Goal: Information Seeking & Learning: Understand process/instructions

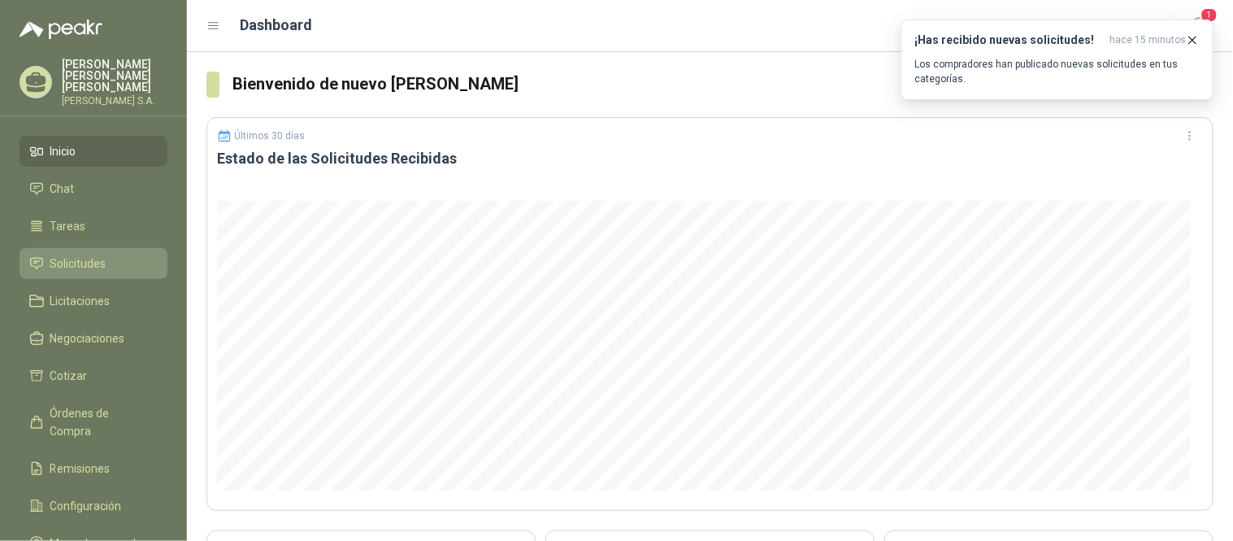
click at [71, 254] on span "Solicitudes" at bounding box center [78, 263] width 56 height 18
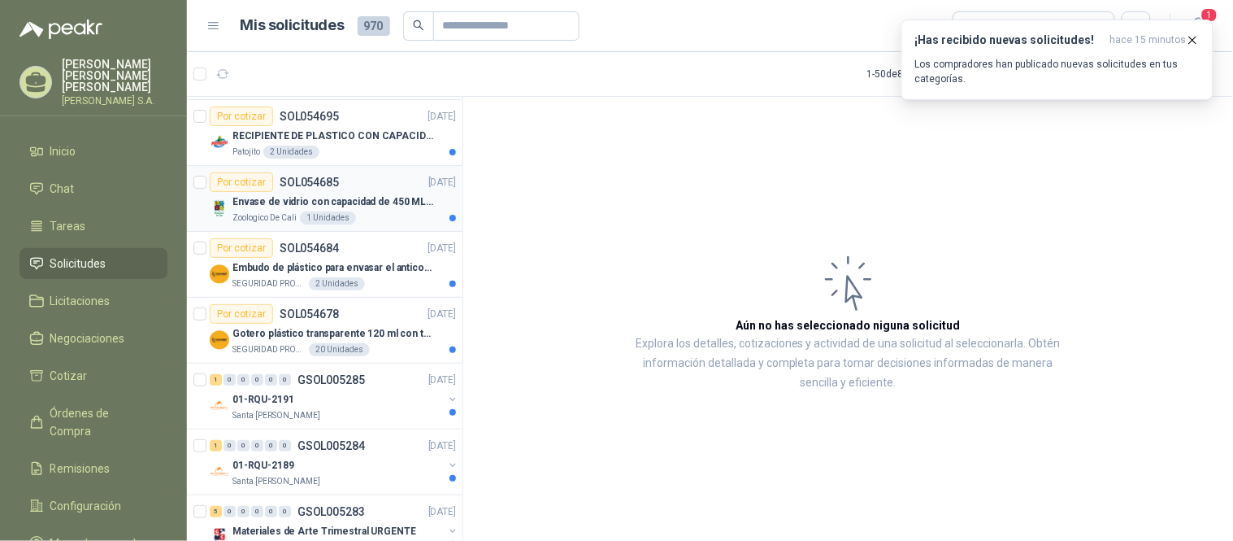
scroll to position [90, 0]
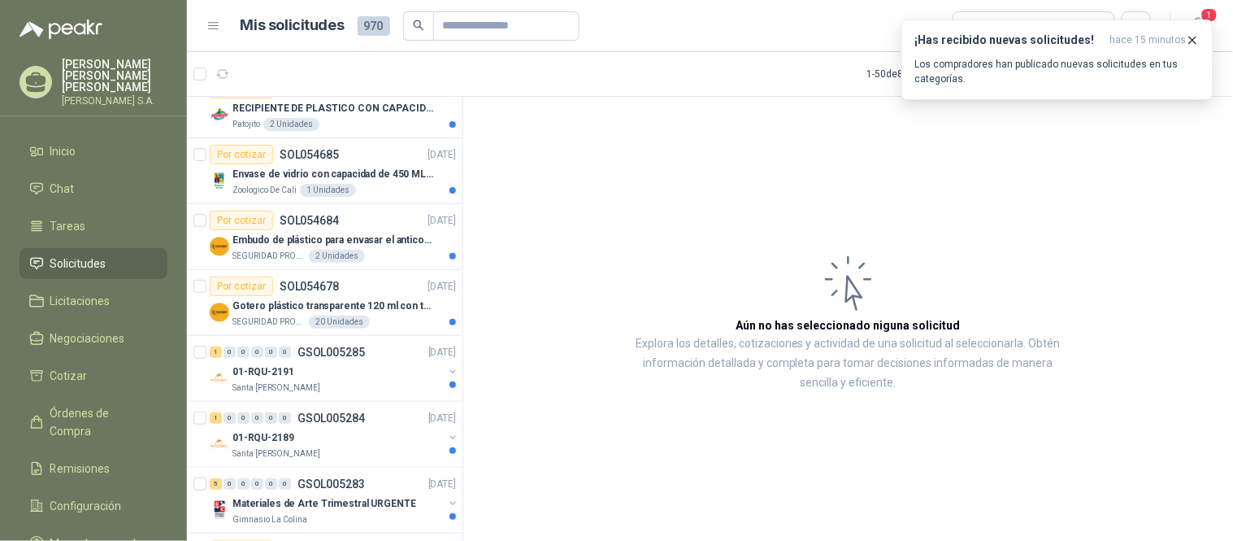
click at [37, 256] on icon at bounding box center [36, 263] width 15 height 15
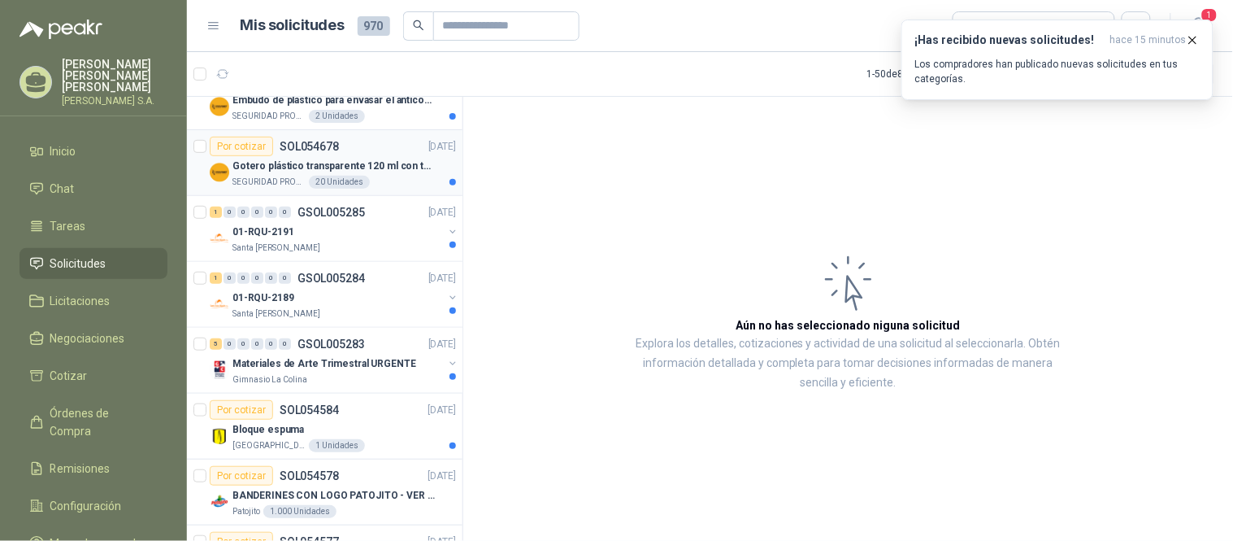
scroll to position [271, 0]
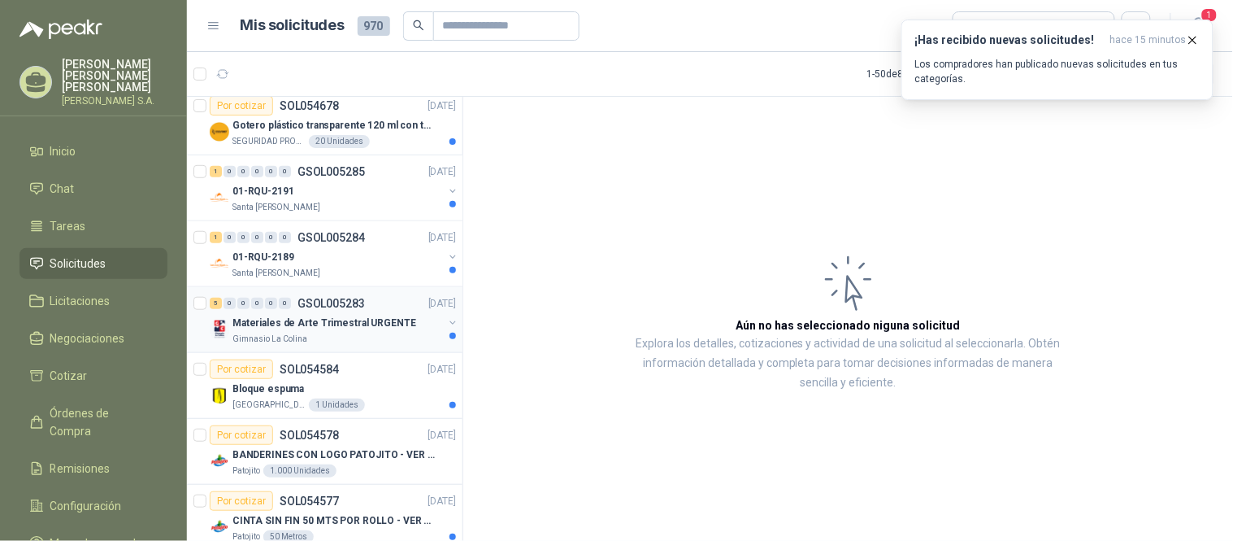
click at [362, 324] on p "Materiales de Arte Trimestral URGENTE" at bounding box center [325, 322] width 184 height 15
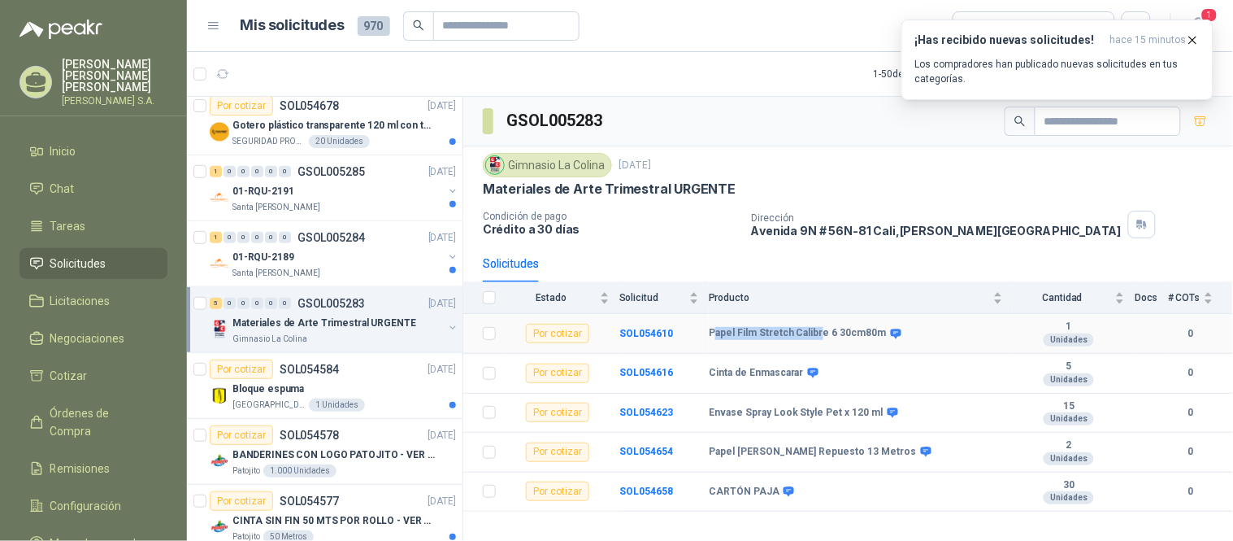
drag, startPoint x: 717, startPoint y: 334, endPoint x: 816, endPoint y: 339, distance: 99.3
click at [816, 339] on b "Papel Film Stretch Calibre 6 30cm80m" at bounding box center [798, 333] width 178 height 13
drag, startPoint x: 708, startPoint y: 382, endPoint x: 742, endPoint y: 385, distance: 34.3
click at [734, 382] on tr "Por cotizar SOL054616 Cinta de Enmascarar 5 Unidades 0" at bounding box center [848, 374] width 770 height 40
drag, startPoint x: 714, startPoint y: 417, endPoint x: 816, endPoint y: 420, distance: 101.7
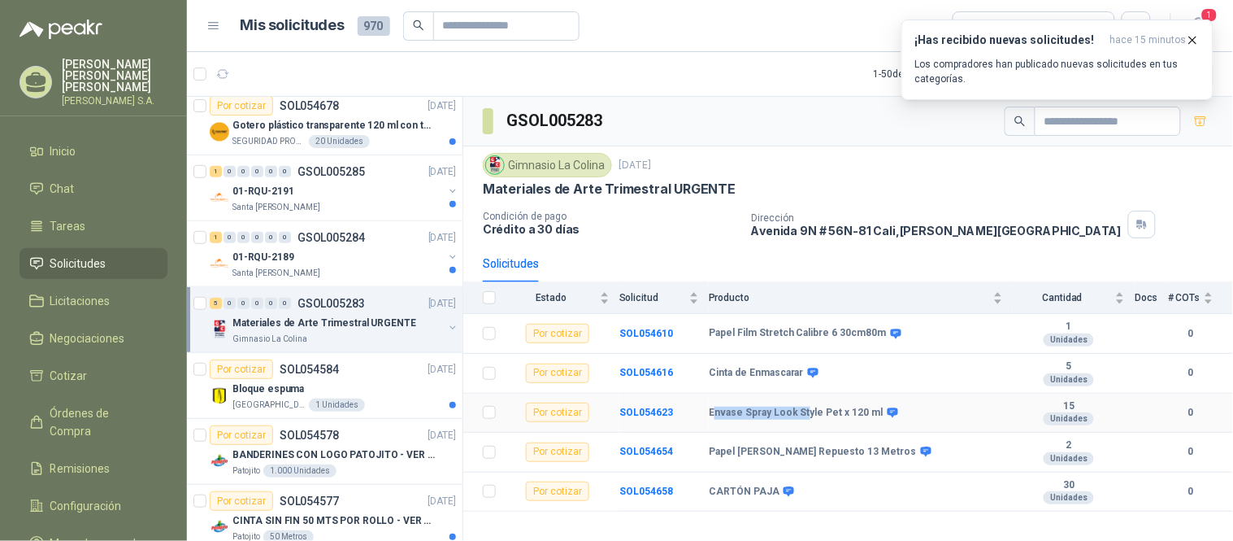
click at [816, 420] on td "Envase Spray Look Style Pet x 120 ml" at bounding box center [861, 414] width 304 height 40
drag, startPoint x: 721, startPoint y: 457, endPoint x: 928, endPoint y: 453, distance: 206.6
click at [836, 453] on b "Papel [PERSON_NAME] Repuesto 13 Metros" at bounding box center [813, 452] width 208 height 13
click at [939, 463] on td "Papel [PERSON_NAME] Repuesto 13 Metros" at bounding box center [861, 453] width 304 height 40
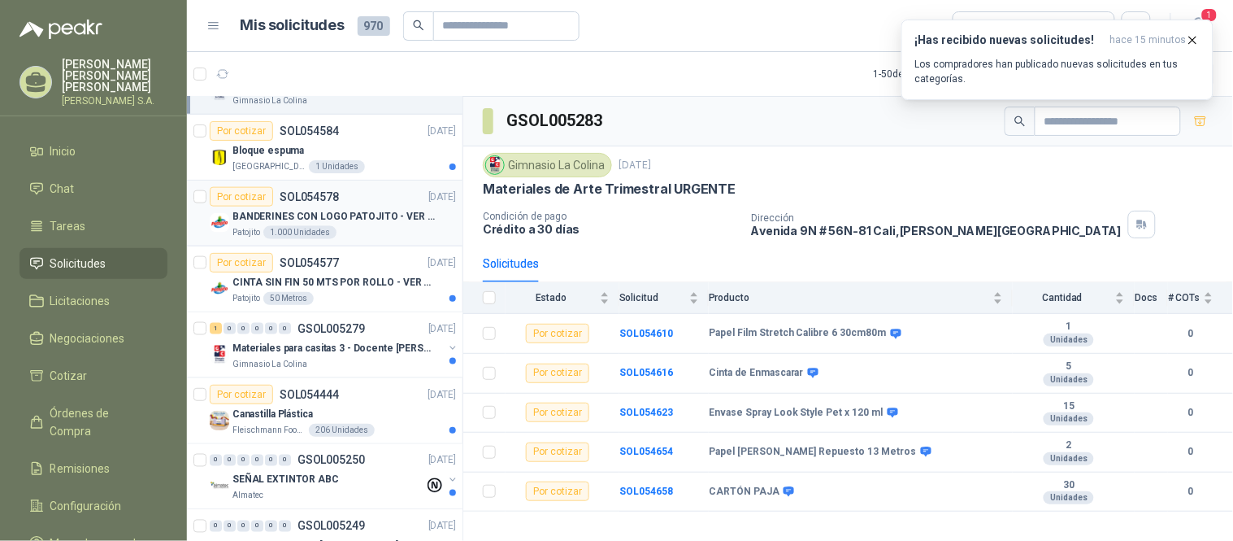
scroll to position [542, 0]
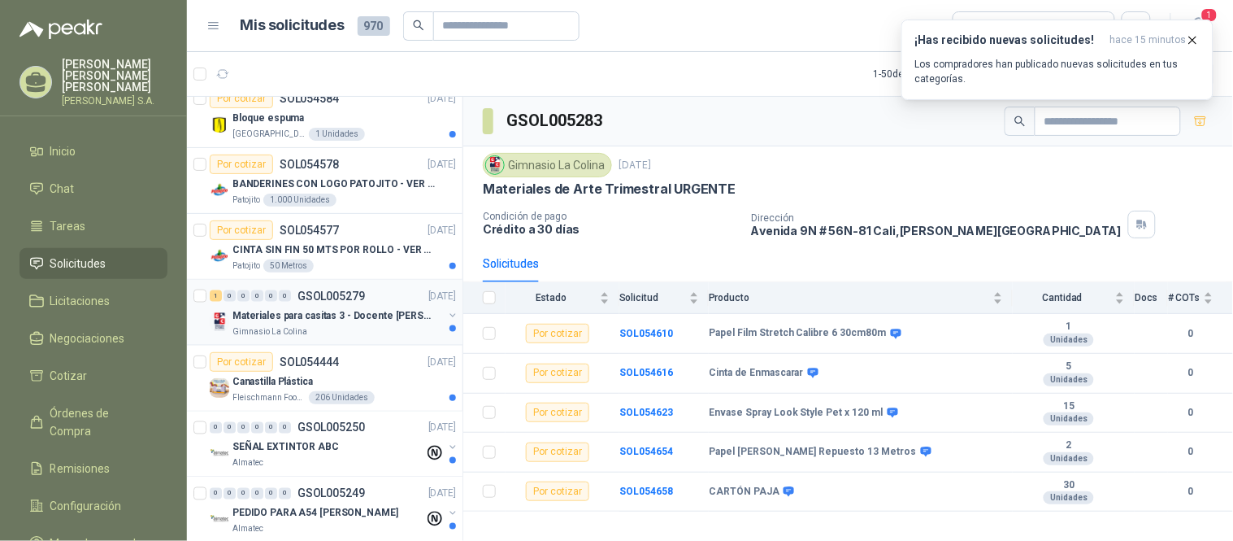
click at [273, 320] on p "Materiales para casitas 3 - Docente [PERSON_NAME]" at bounding box center [334, 315] width 202 height 15
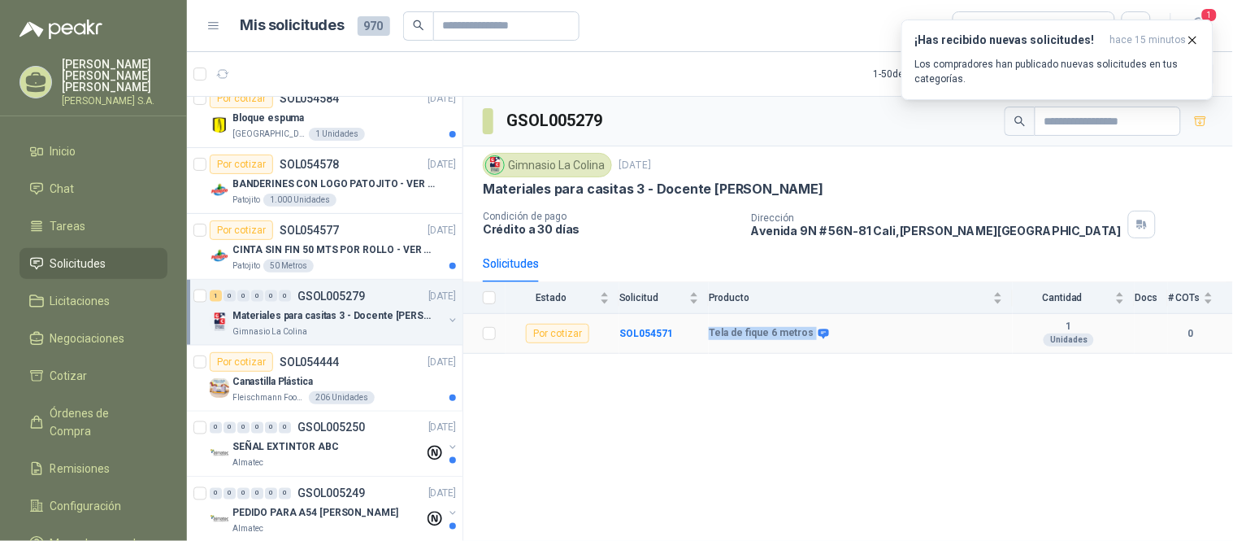
drag, startPoint x: 707, startPoint y: 329, endPoint x: 833, endPoint y: 337, distance: 126.3
click at [833, 337] on tr "Por cotizar SOL054571 Tela de fique 6 metros 1 Unidades 0" at bounding box center [848, 334] width 770 height 40
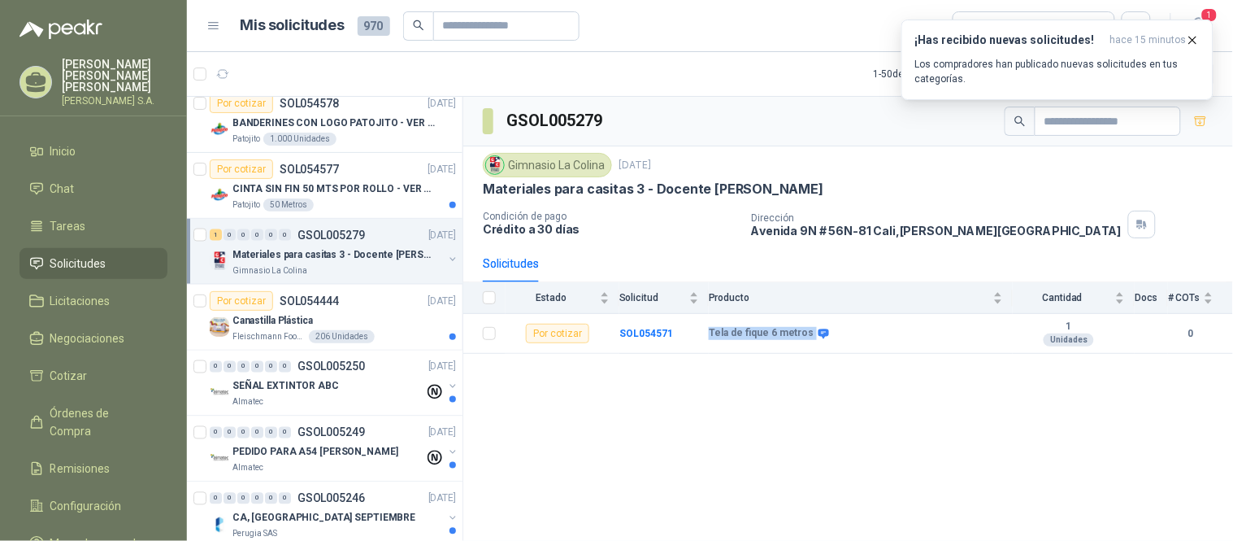
scroll to position [632, 0]
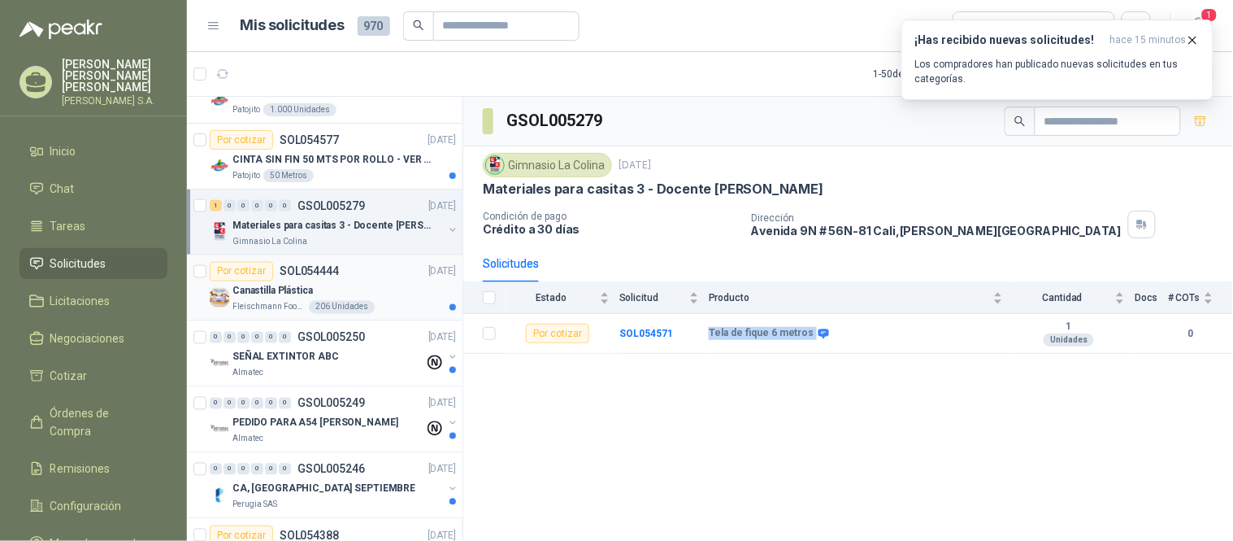
click at [237, 288] on p "Canastilla Plástica" at bounding box center [273, 291] width 80 height 15
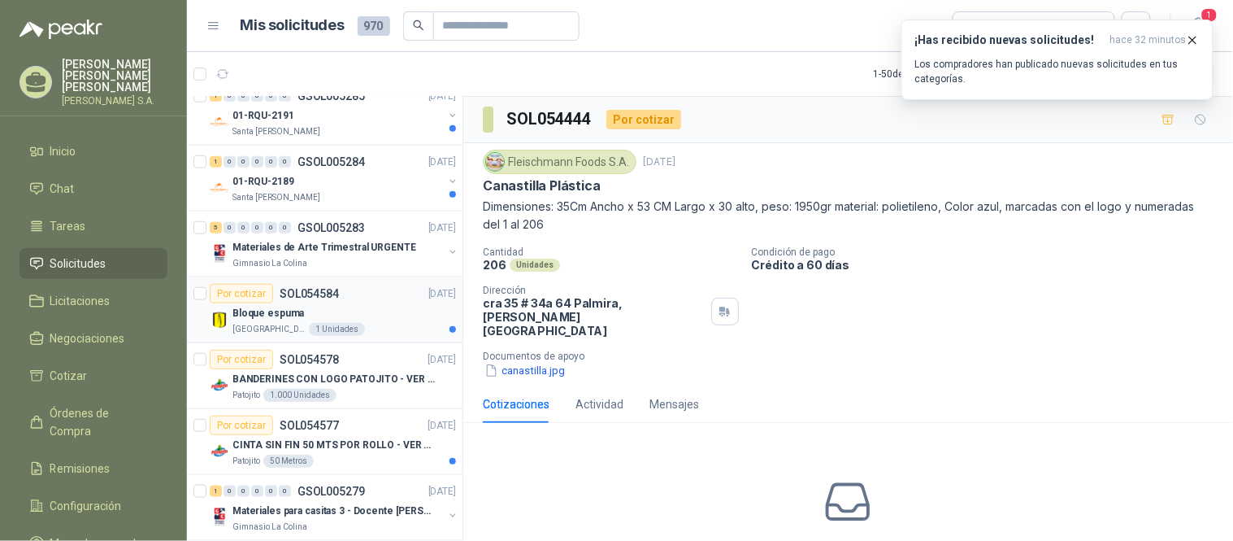
scroll to position [361, 0]
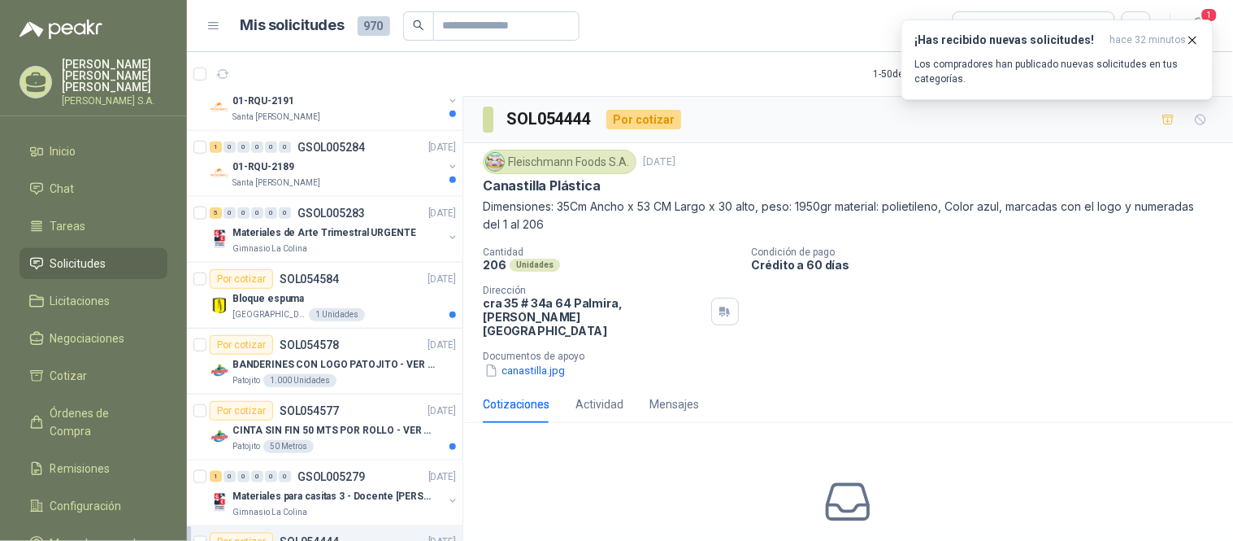
click at [96, 254] on span "Solicitudes" at bounding box center [78, 263] width 56 height 18
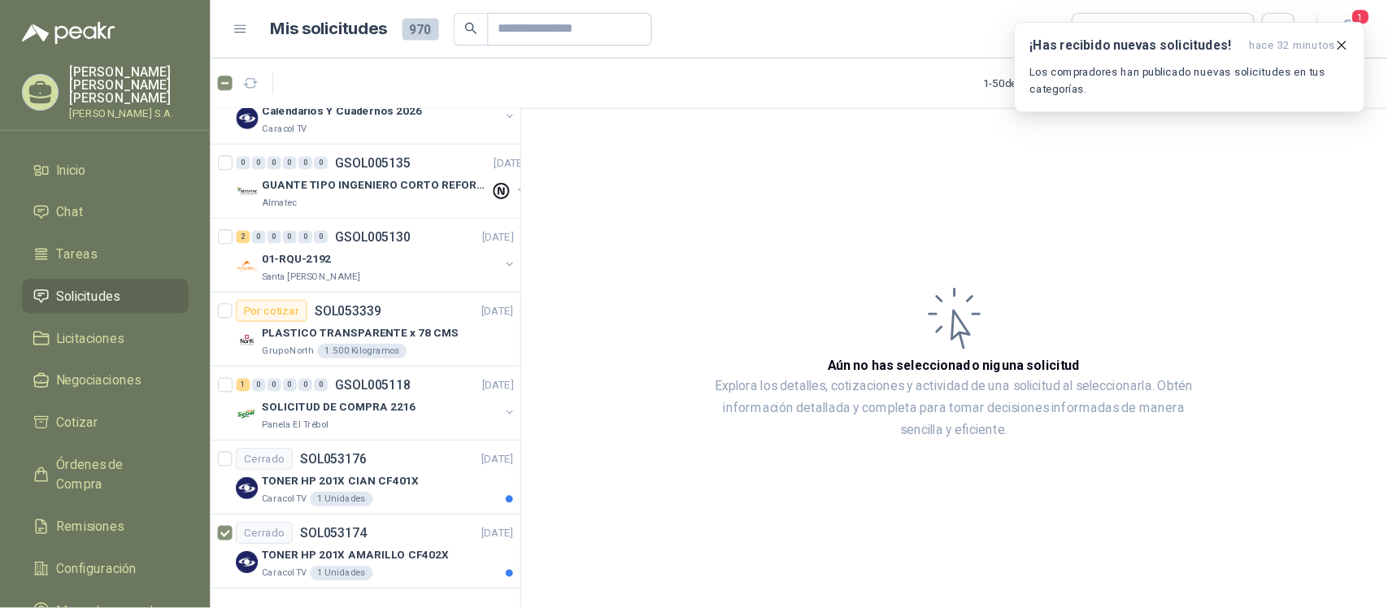
scroll to position [2818, 0]
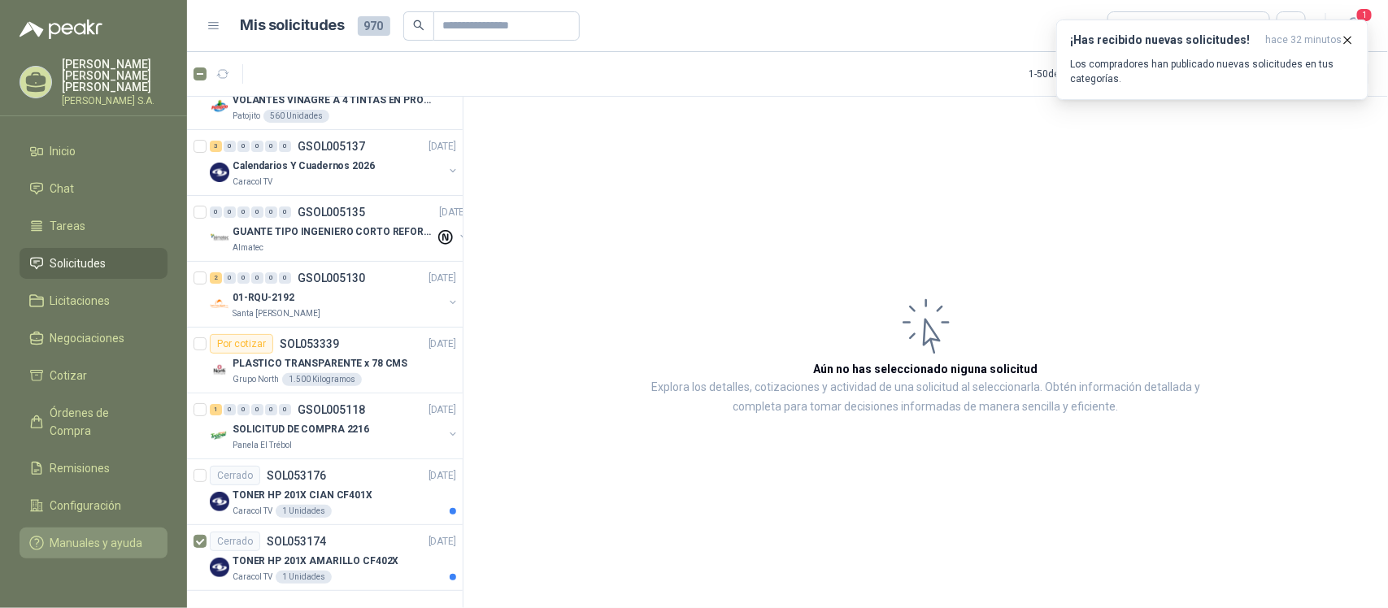
click at [100, 534] on span "Manuales y ayuda" at bounding box center [96, 543] width 93 height 18
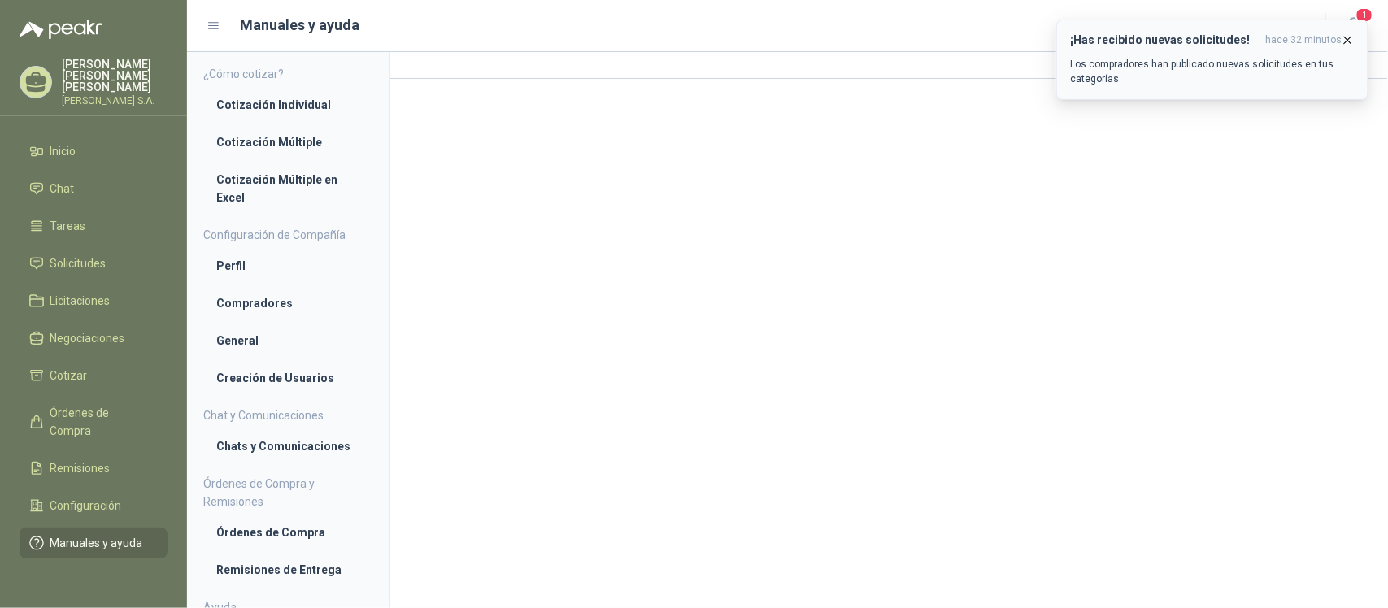
click at [1233, 38] on icon "button" at bounding box center [1348, 40] width 14 height 14
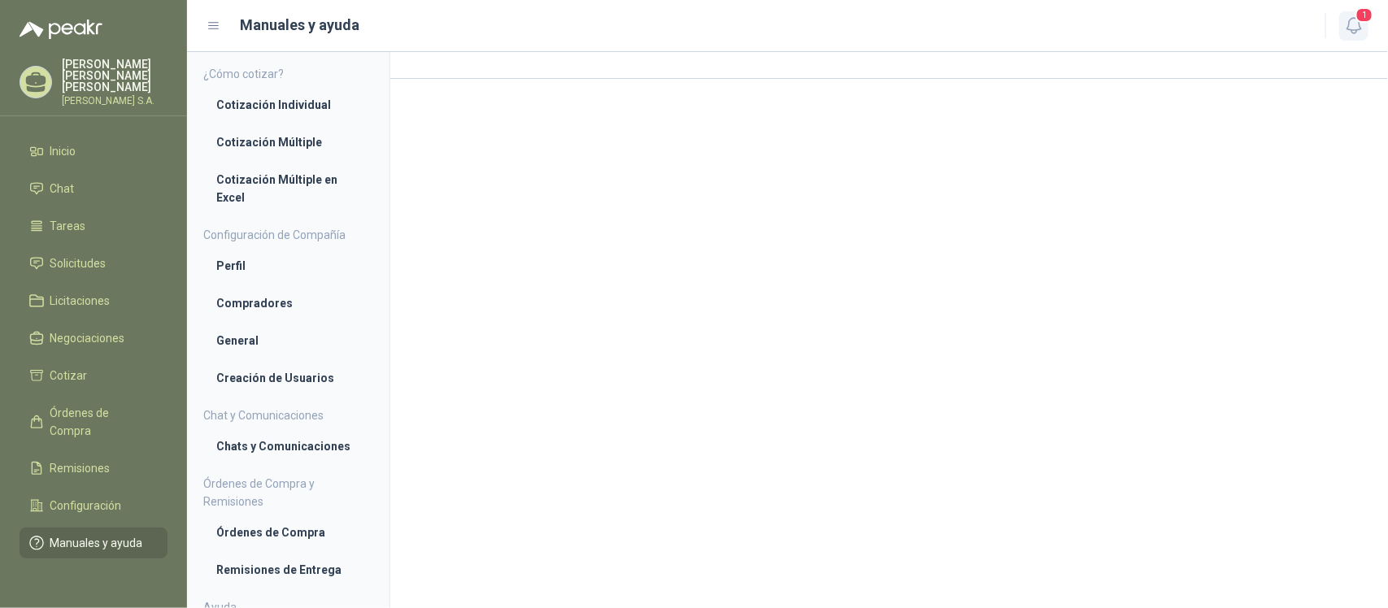
click at [1233, 20] on span "1" at bounding box center [1364, 14] width 18 height 15
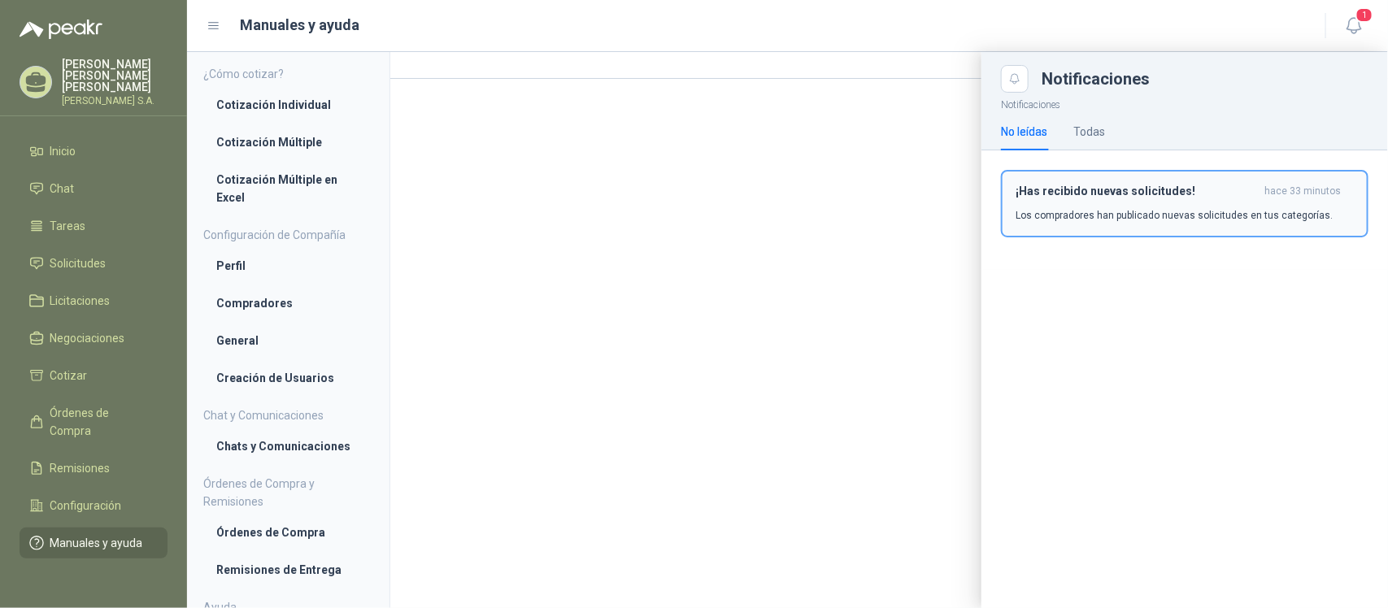
click at [1108, 201] on div "¡Has recibido nuevas solicitudes! hace 33 minutos Los compradores han publicado…" at bounding box center [1185, 204] width 338 height 38
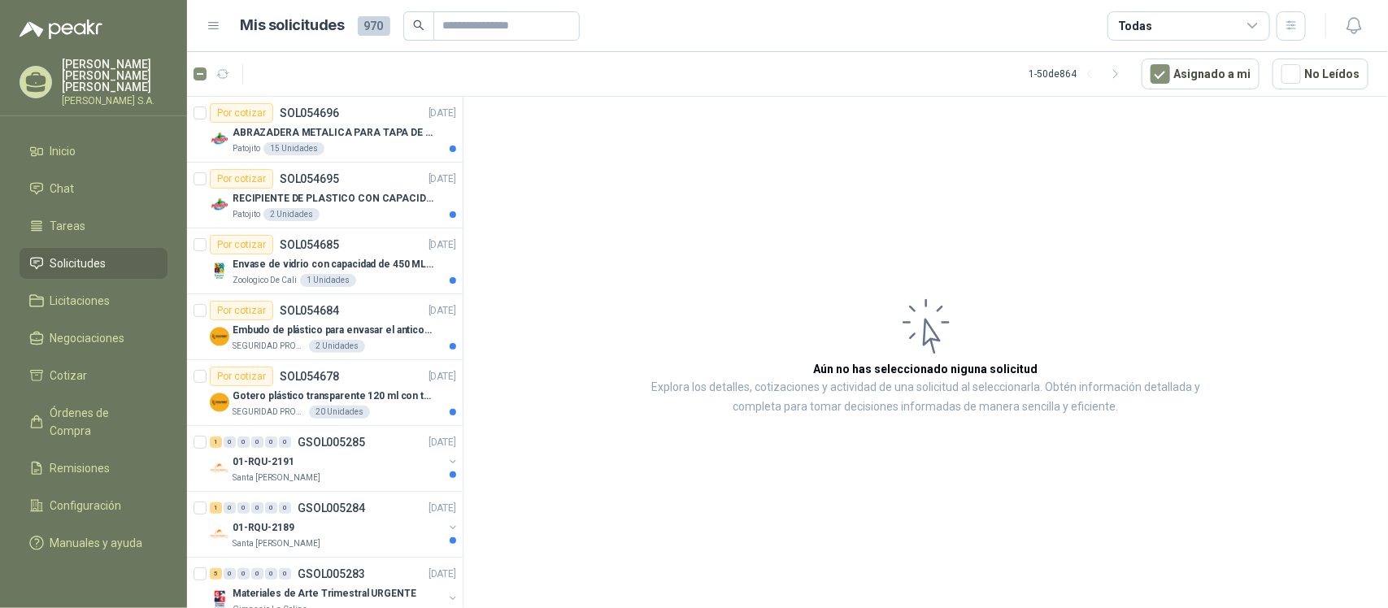
click at [210, 26] on icon at bounding box center [214, 26] width 15 height 15
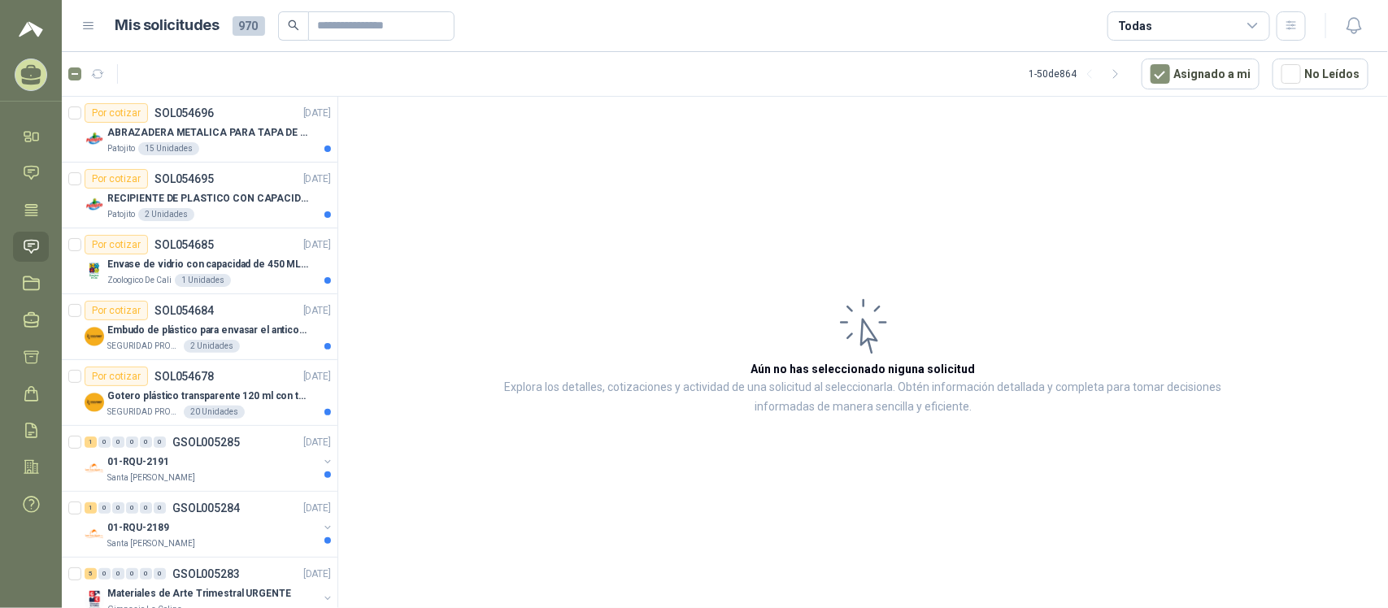
click at [90, 29] on icon at bounding box center [88, 26] width 15 height 15
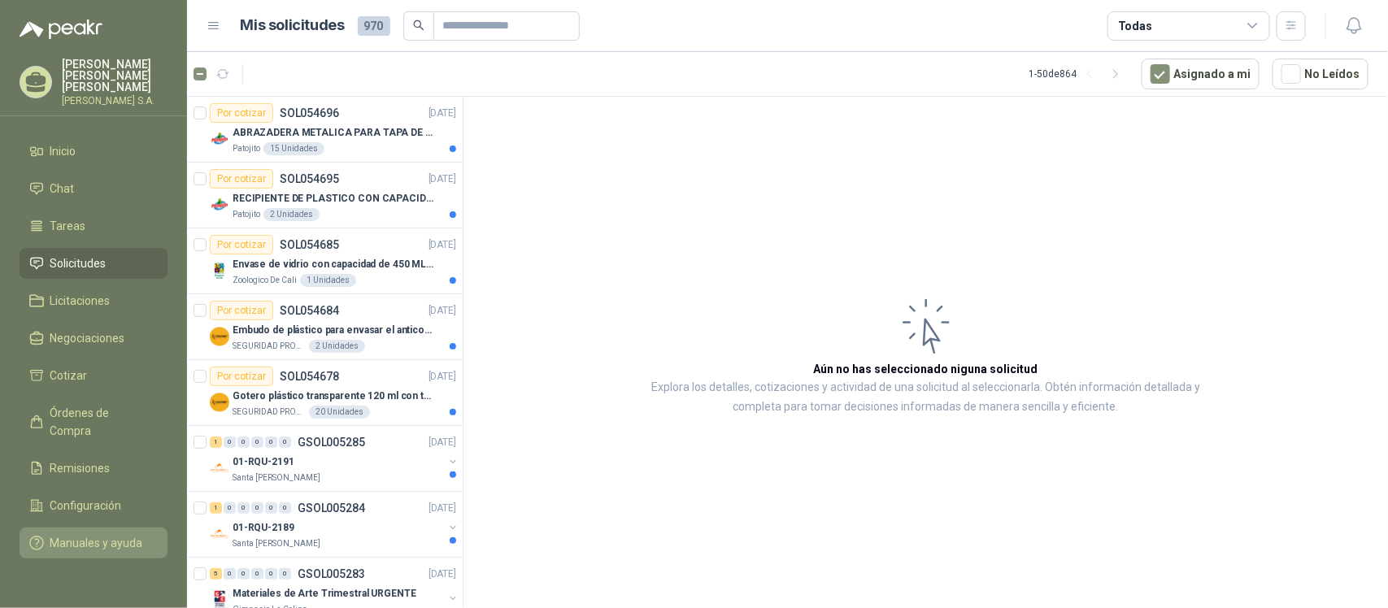
click at [88, 534] on span "Manuales y ayuda" at bounding box center [96, 543] width 93 height 18
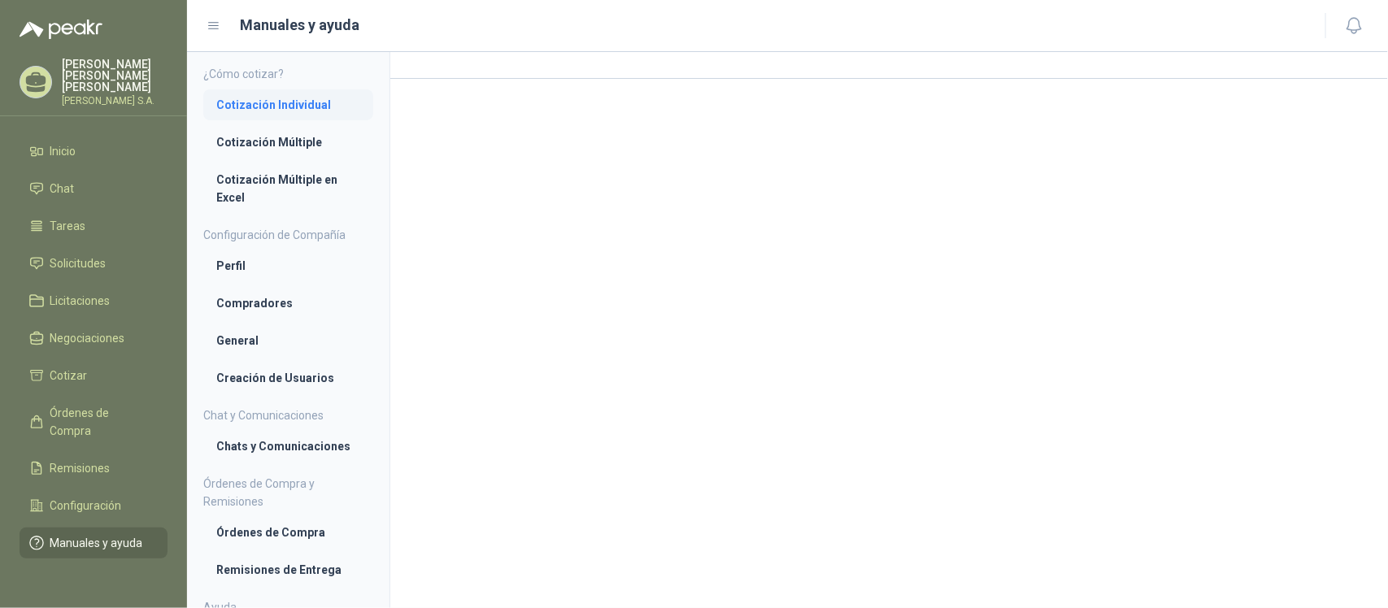
click at [281, 98] on li "Cotización Individual" at bounding box center [288, 105] width 144 height 18
click at [282, 146] on li "Cotización Múltiple" at bounding box center [288, 144] width 144 height 18
click at [229, 257] on link "Perfil" at bounding box center [288, 267] width 170 height 31
click at [233, 314] on link "Compradores" at bounding box center [288, 304] width 170 height 31
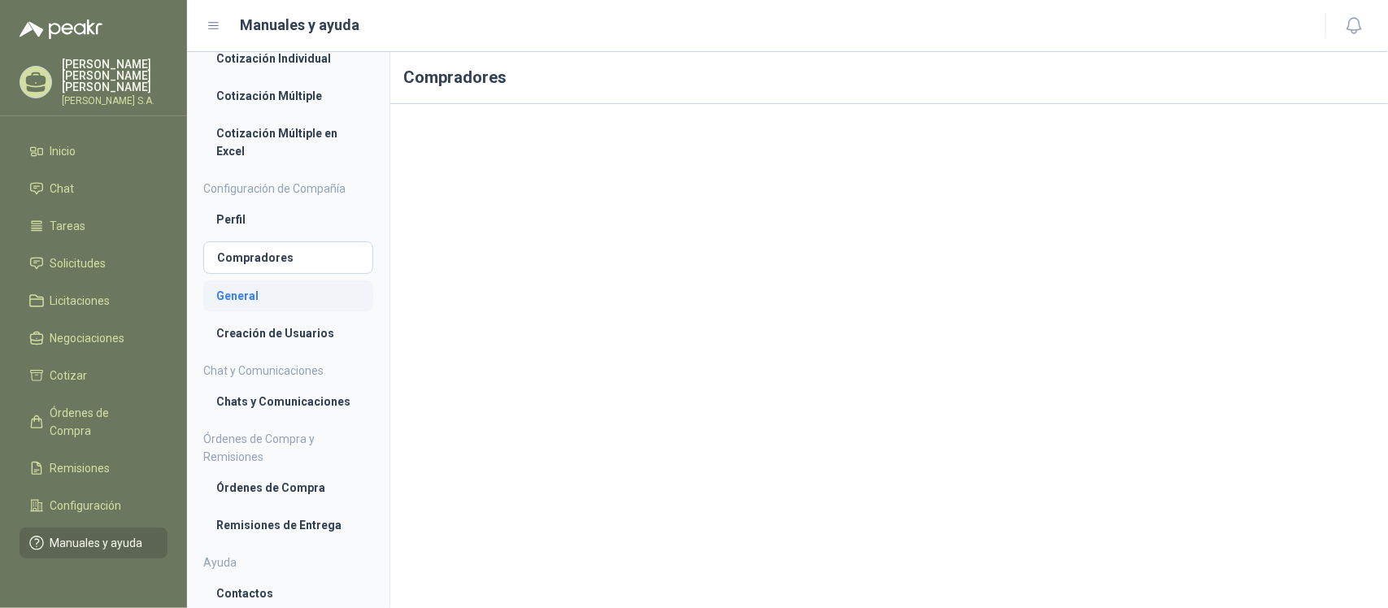
click at [234, 295] on li "General" at bounding box center [288, 296] width 144 height 18
